Goal: Information Seeking & Learning: Learn about a topic

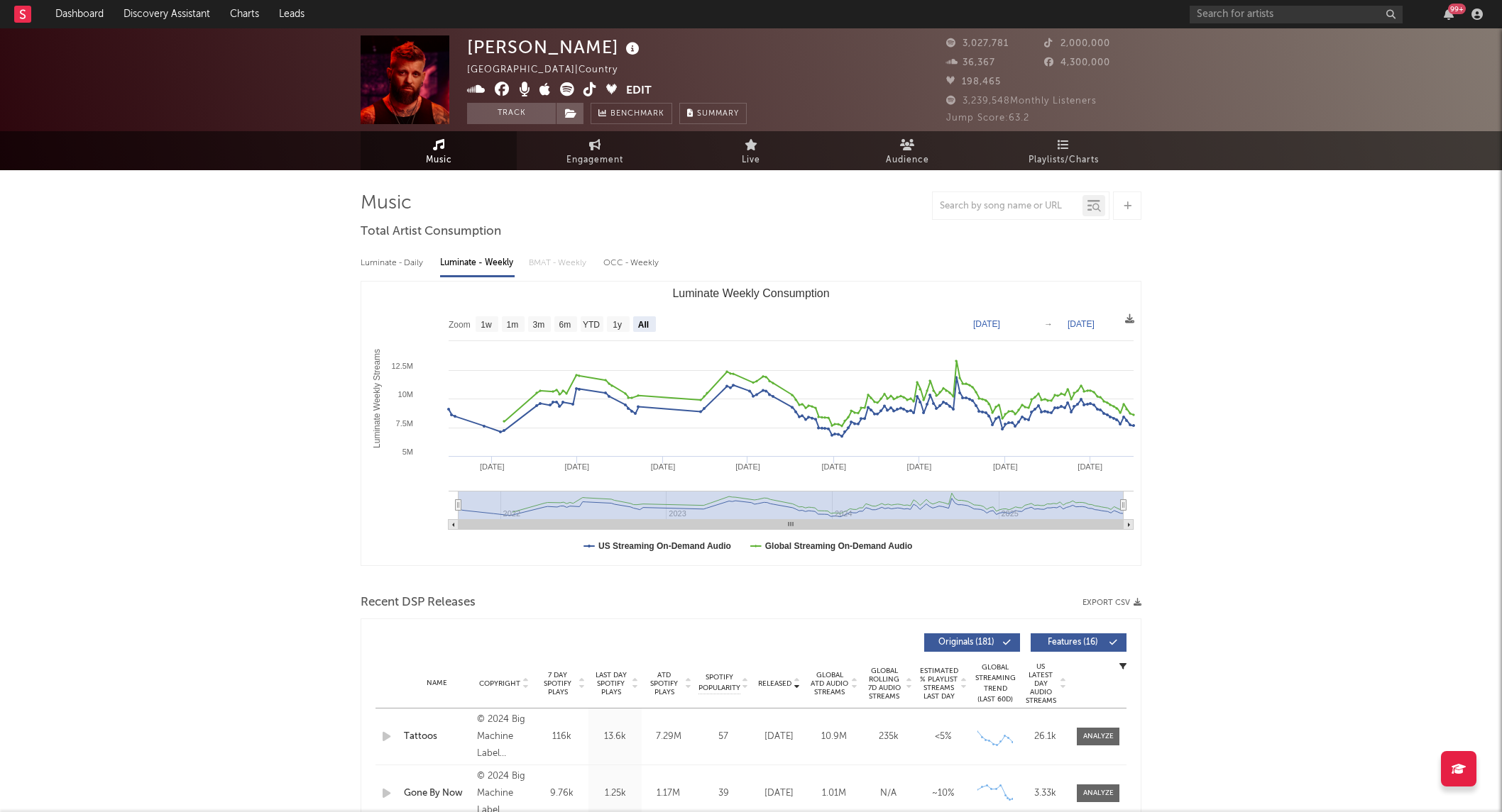
select select "All"
click at [1051, 149] on link "Playlists/Charts" at bounding box center [1064, 150] width 156 height 39
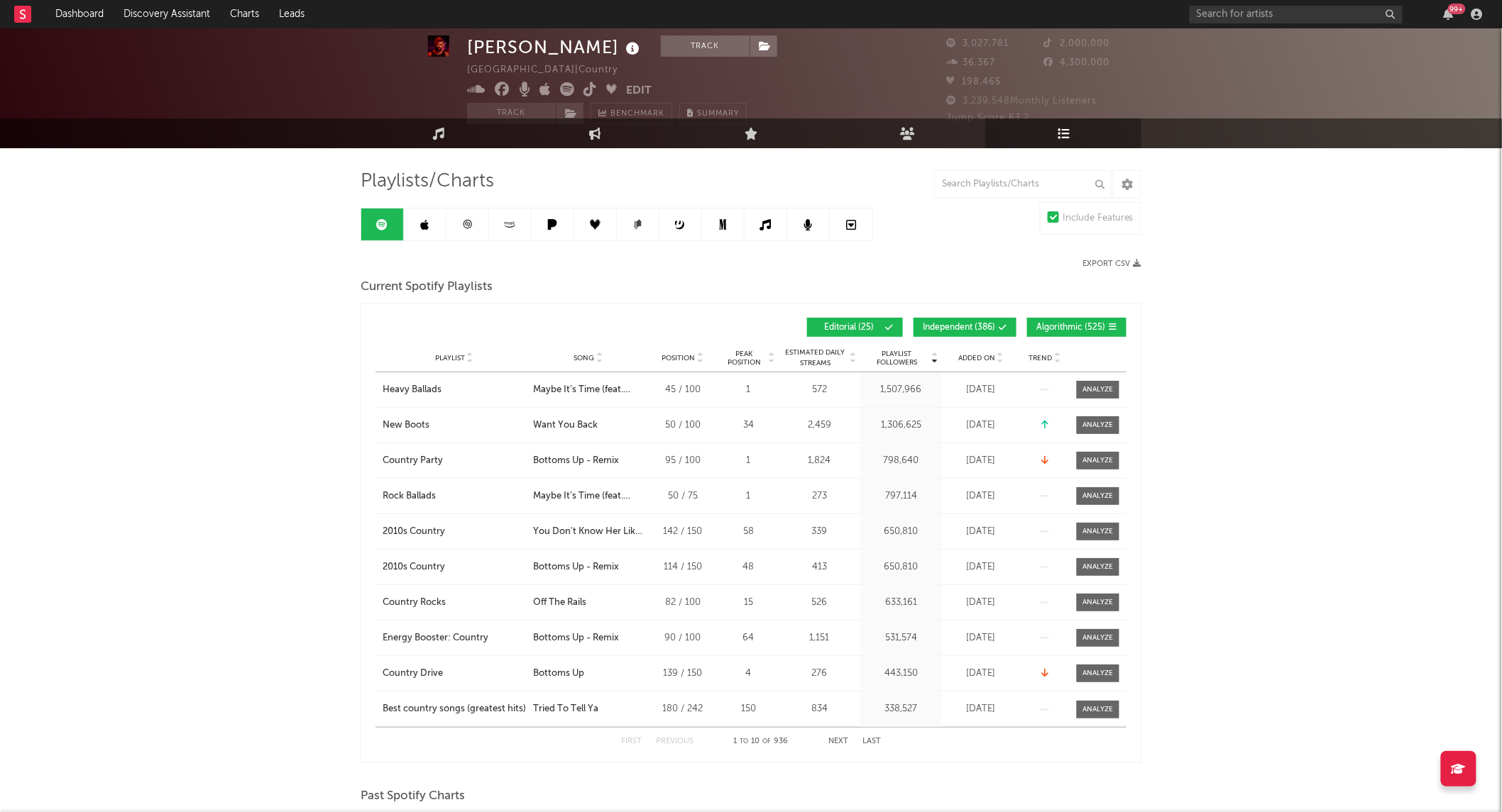
scroll to position [25, 0]
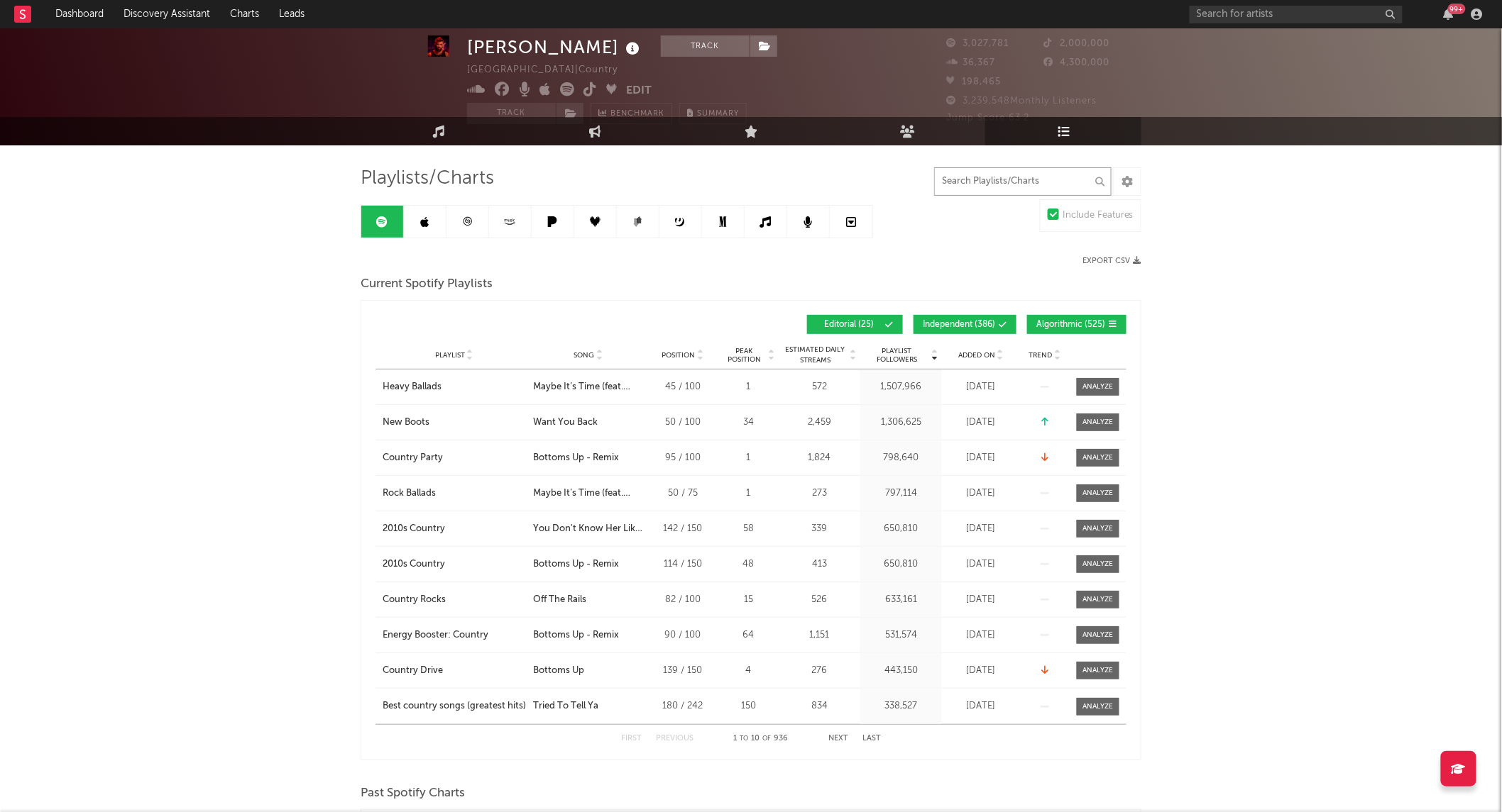
click at [989, 185] on input "text" at bounding box center [1022, 181] width 177 height 28
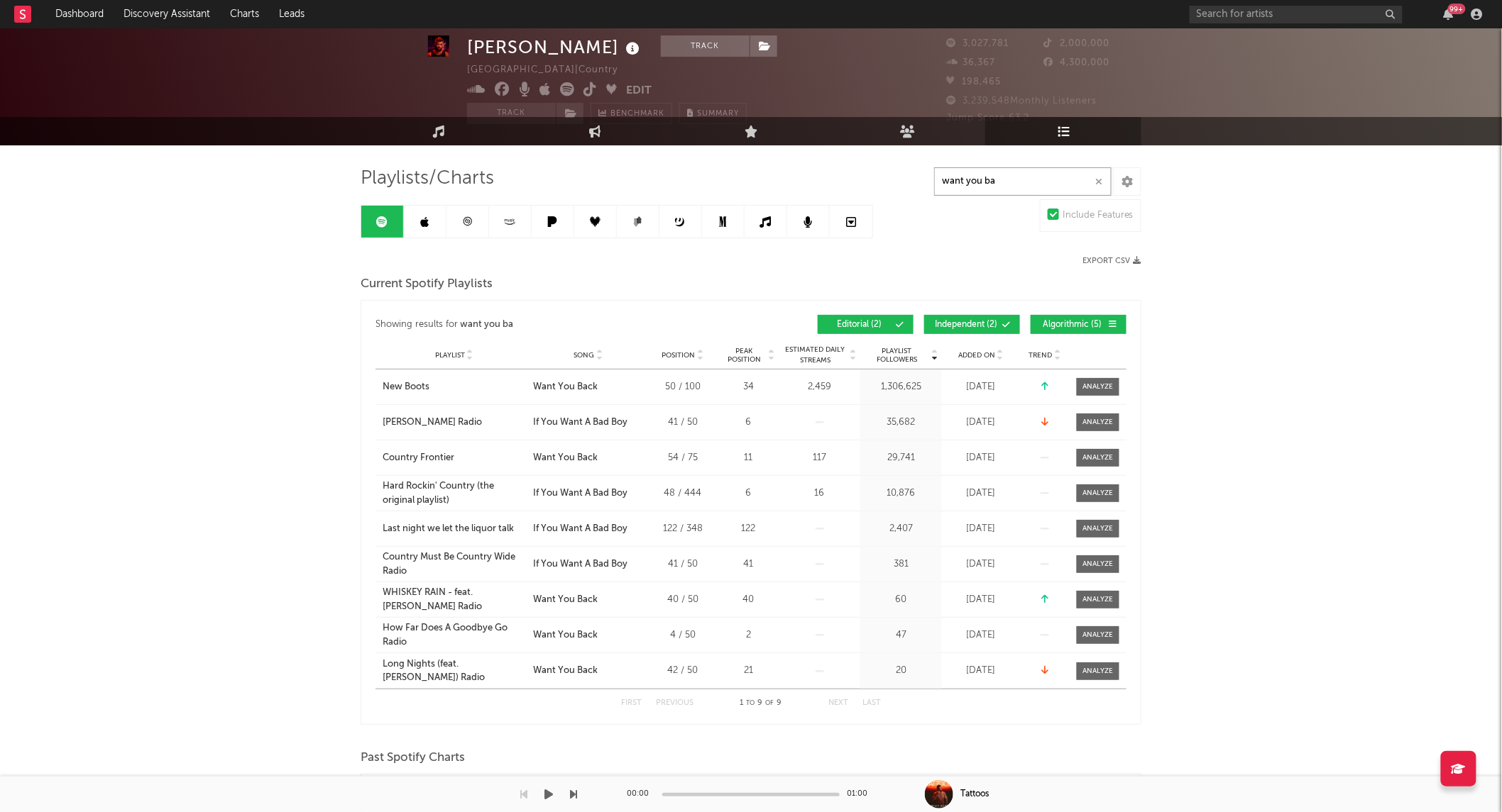
type input "want you ba"
click at [1086, 395] on span at bounding box center [1098, 387] width 43 height 18
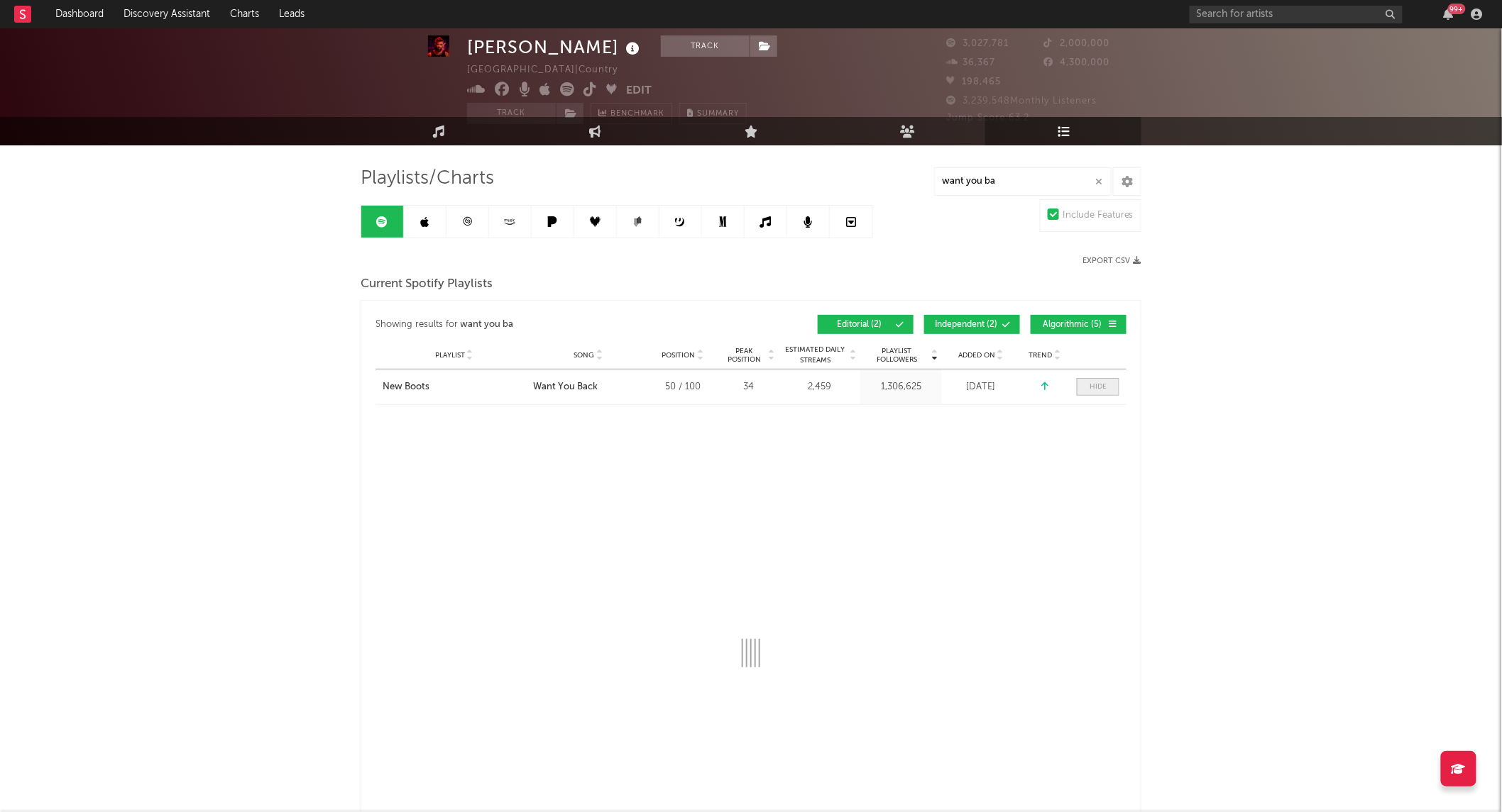
select select "1w"
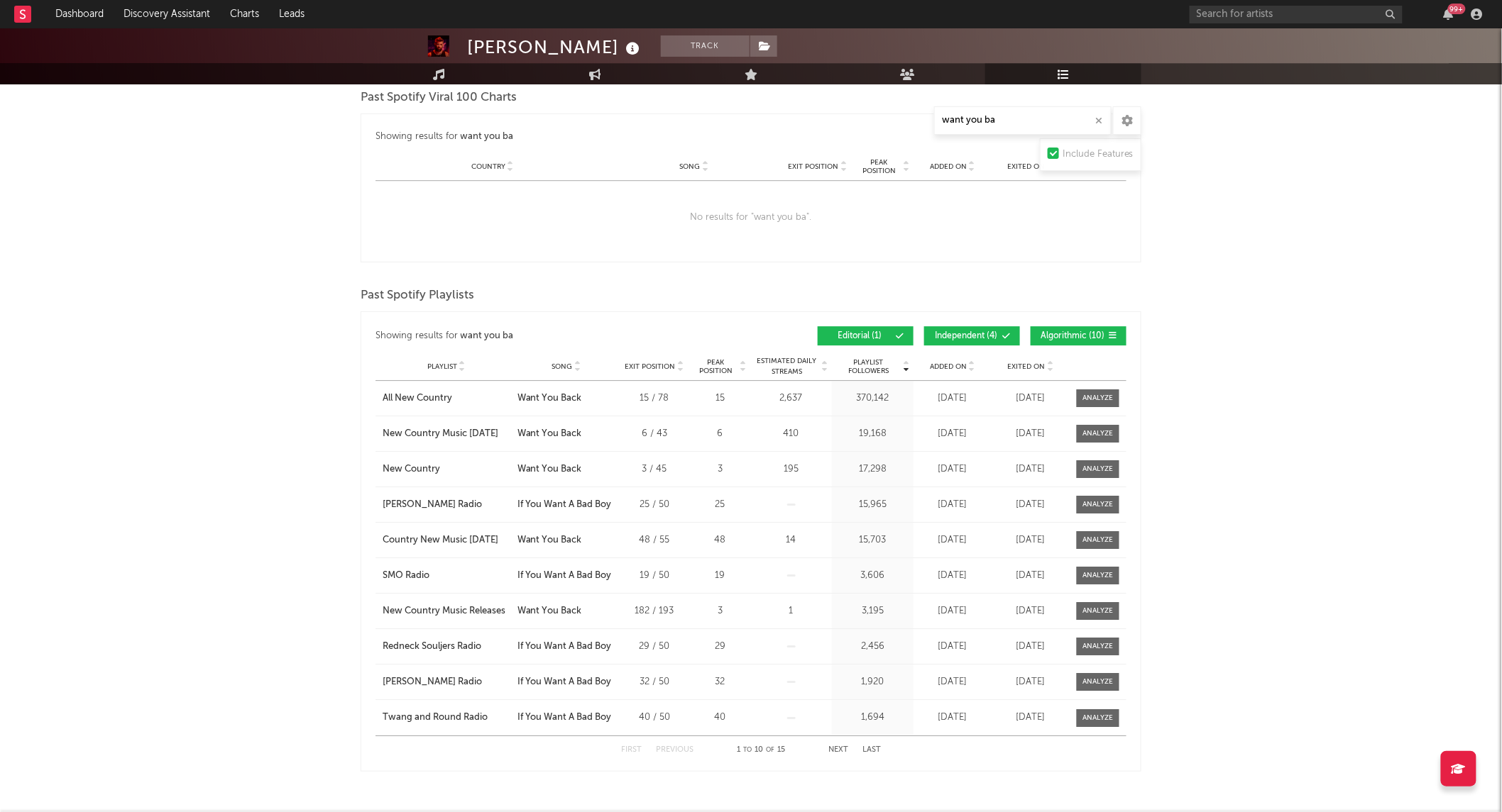
scroll to position [1665, 0]
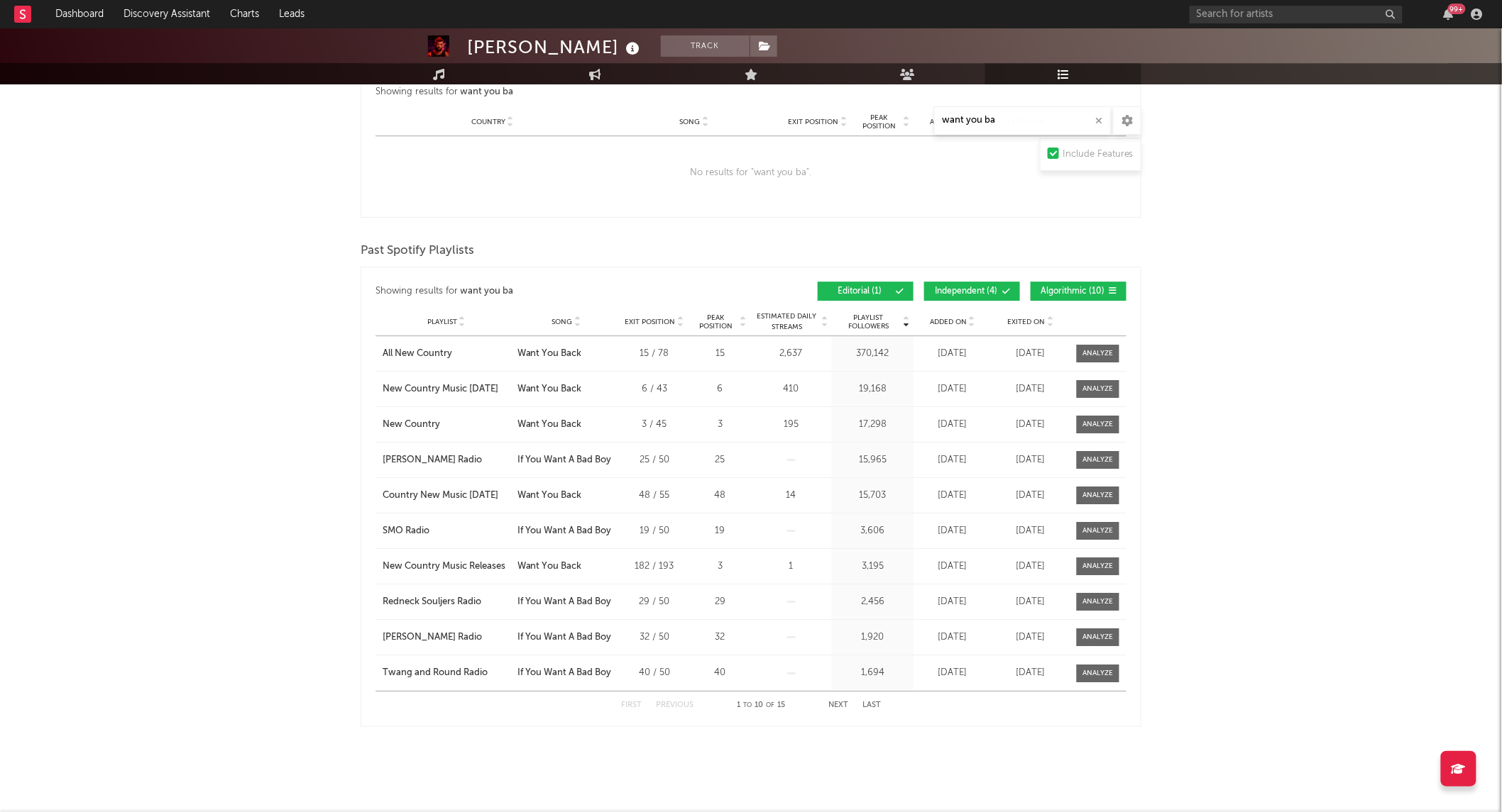
click at [1039, 321] on span "Exited On" at bounding box center [1027, 322] width 38 height 9
click at [884, 322] on span "Playlist Followers" at bounding box center [868, 322] width 66 height 17
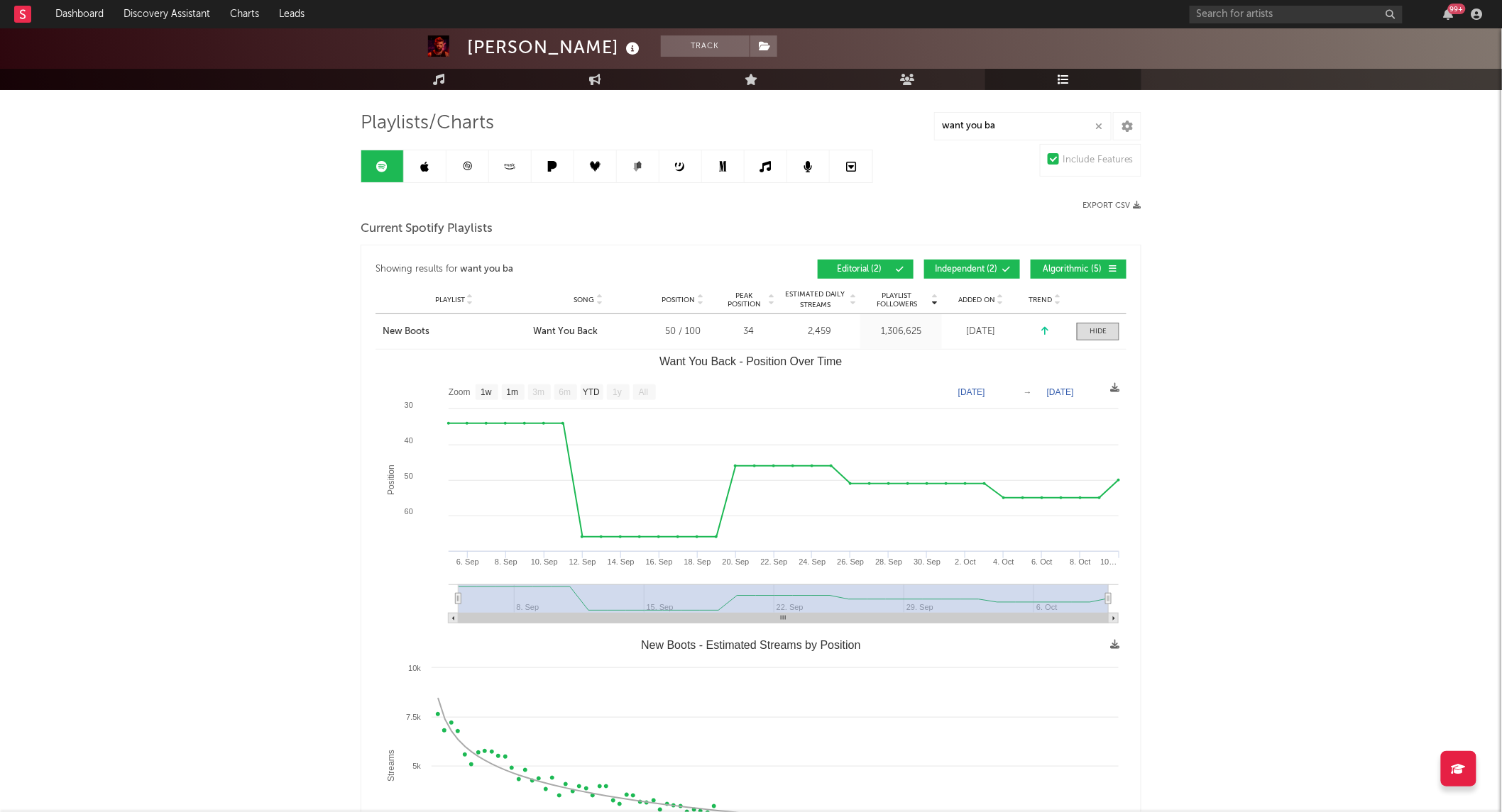
scroll to position [78, 0]
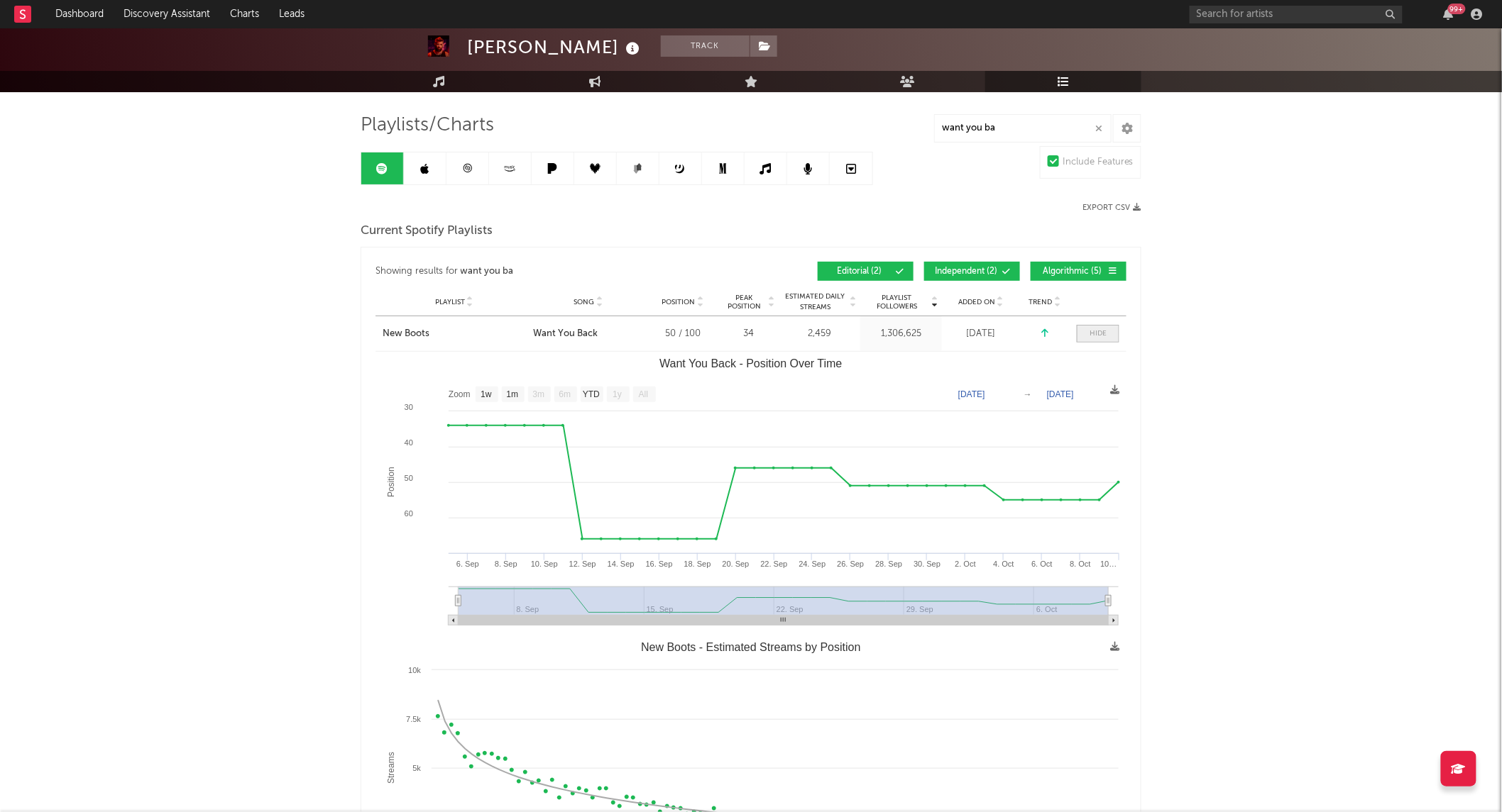
click at [1086, 339] on span at bounding box center [1098, 333] width 43 height 18
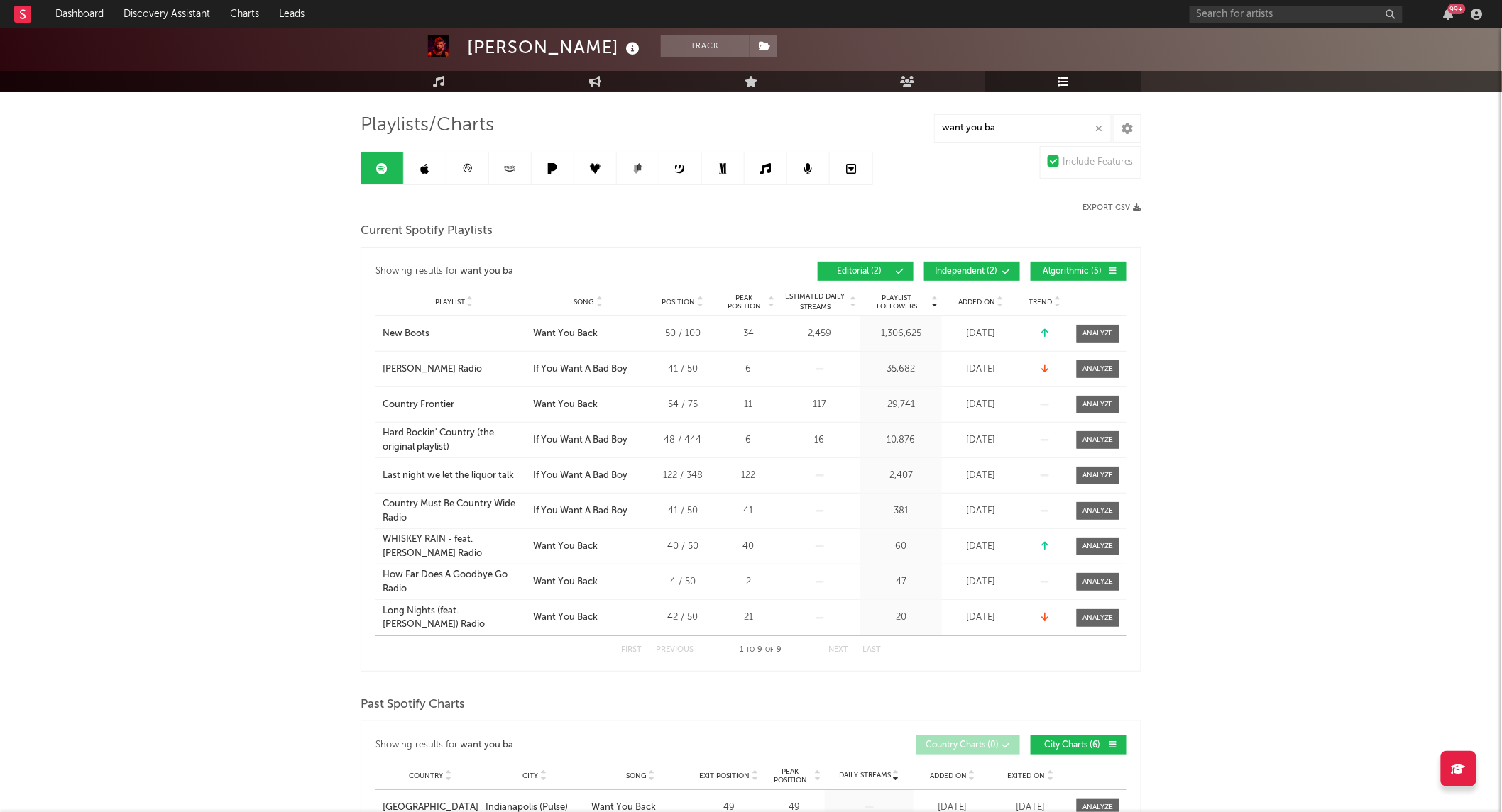
click at [424, 185] on div at bounding box center [616, 168] width 512 height 34
click at [423, 170] on icon at bounding box center [425, 168] width 9 height 11
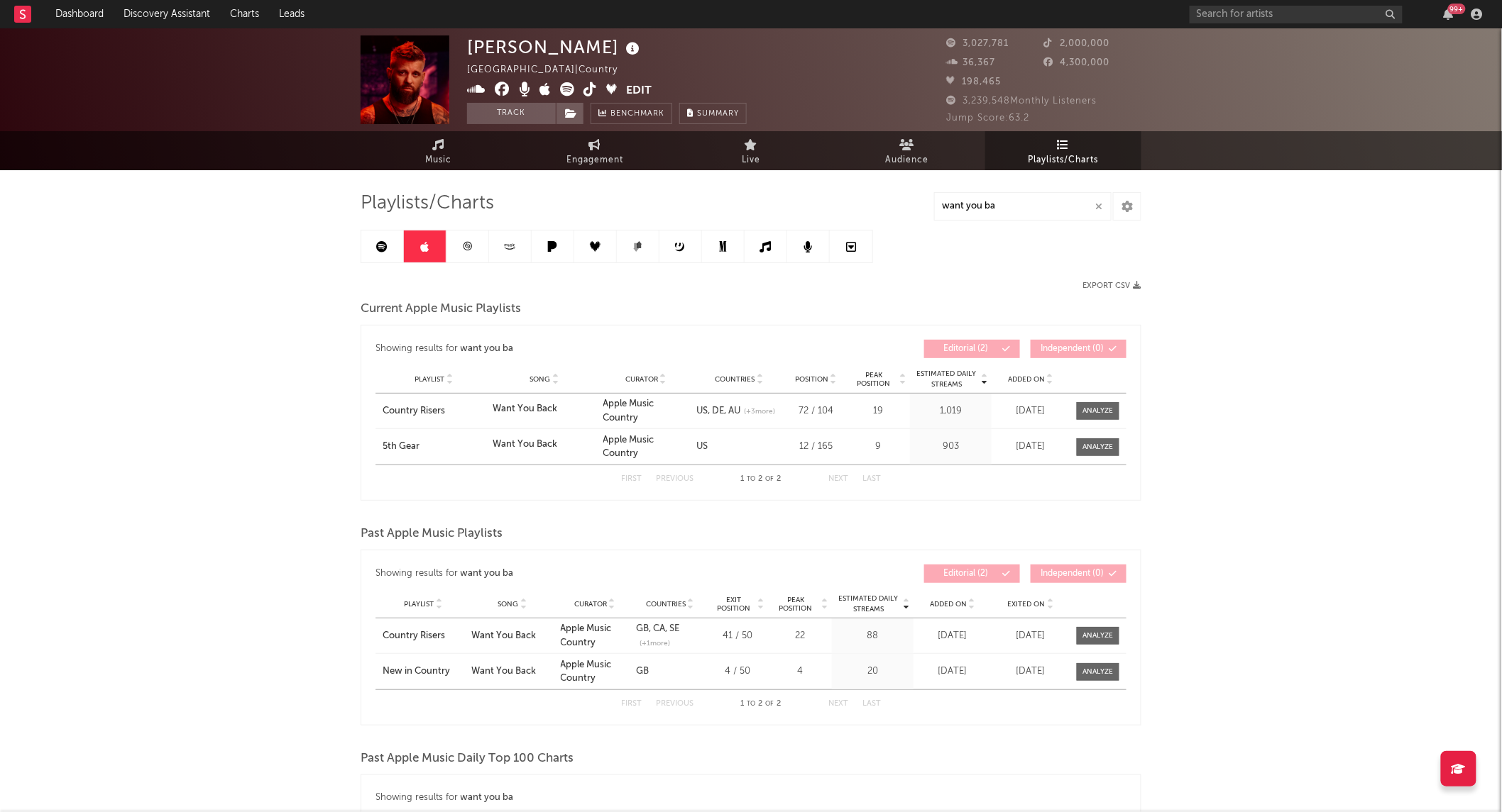
click at [469, 247] on icon at bounding box center [468, 246] width 9 height 9
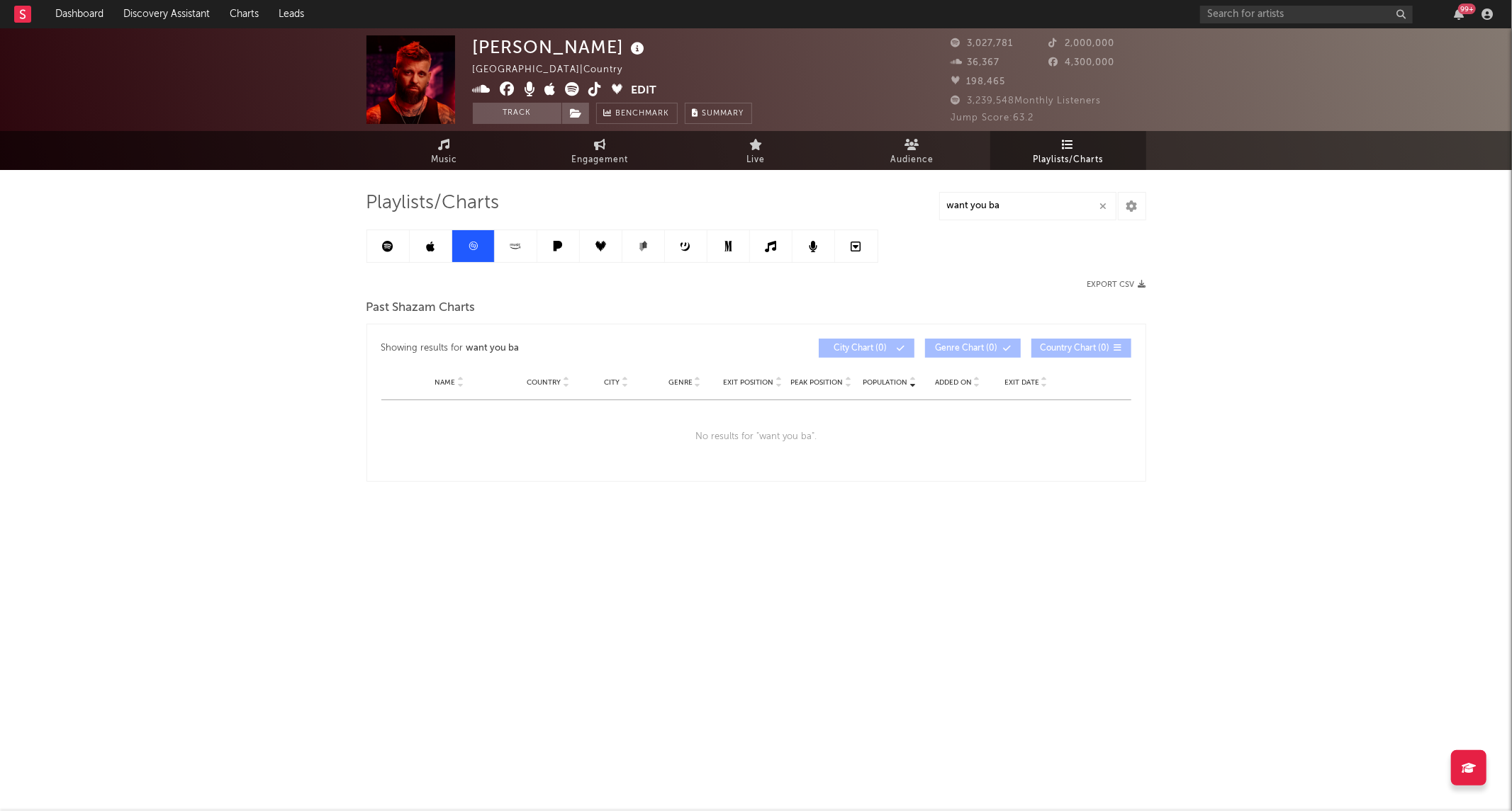
click at [525, 246] on link at bounding box center [516, 245] width 43 height 32
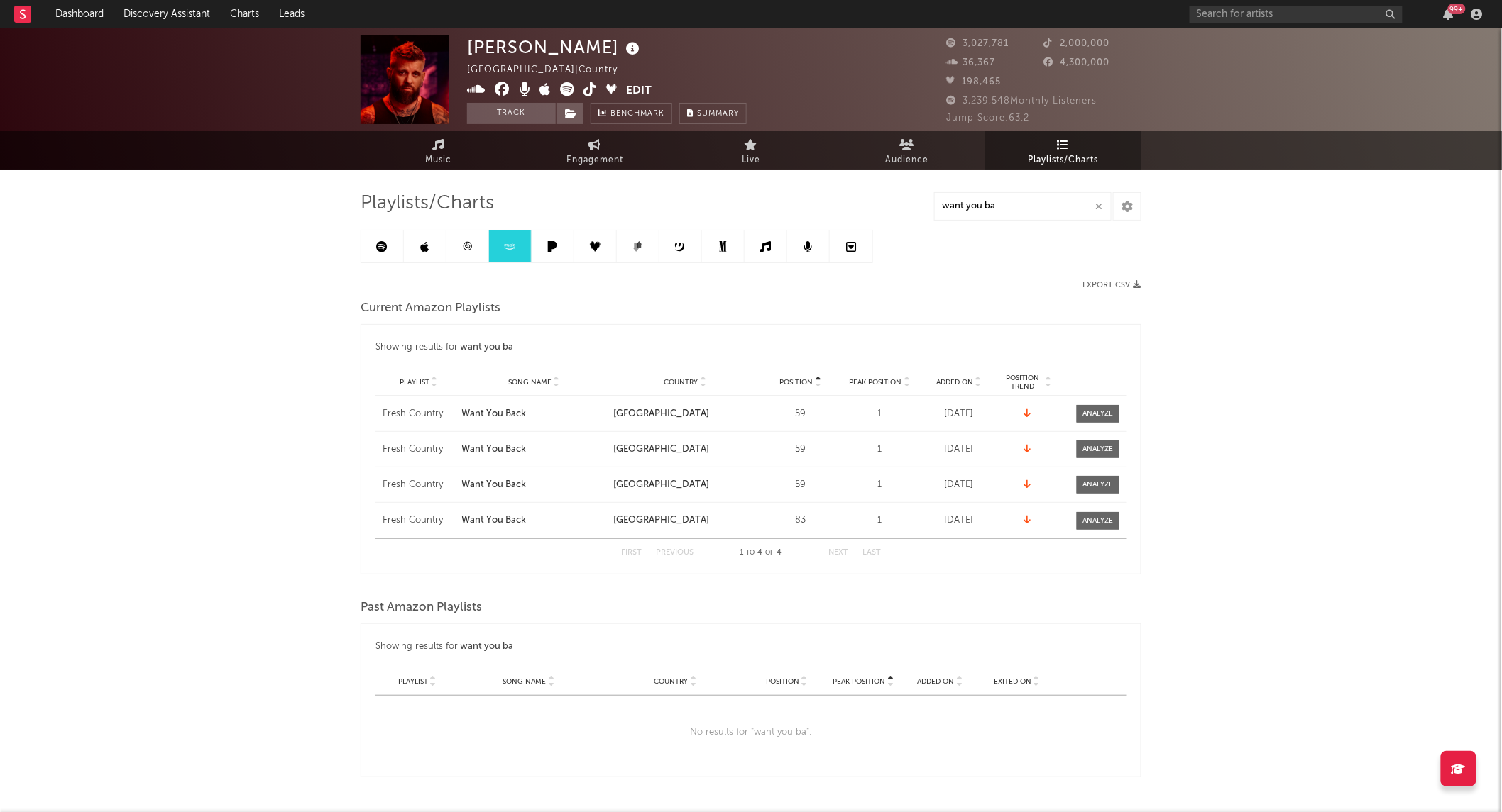
click at [551, 253] on link at bounding box center [553, 246] width 43 height 32
